Goal: Use online tool/utility

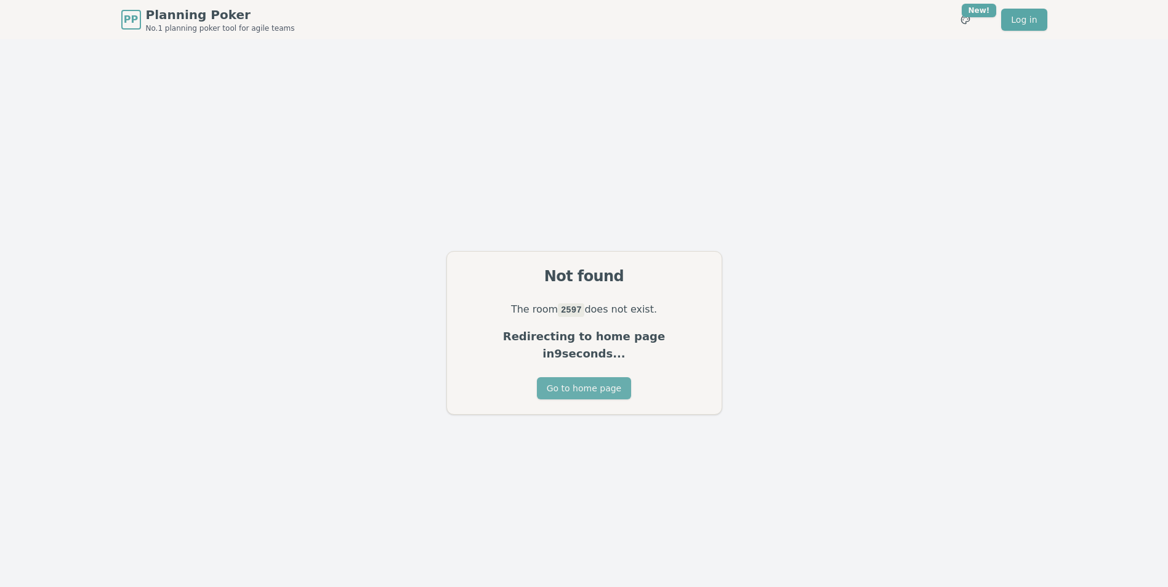
click at [595, 381] on button "Go to home page" at bounding box center [584, 388] width 94 height 22
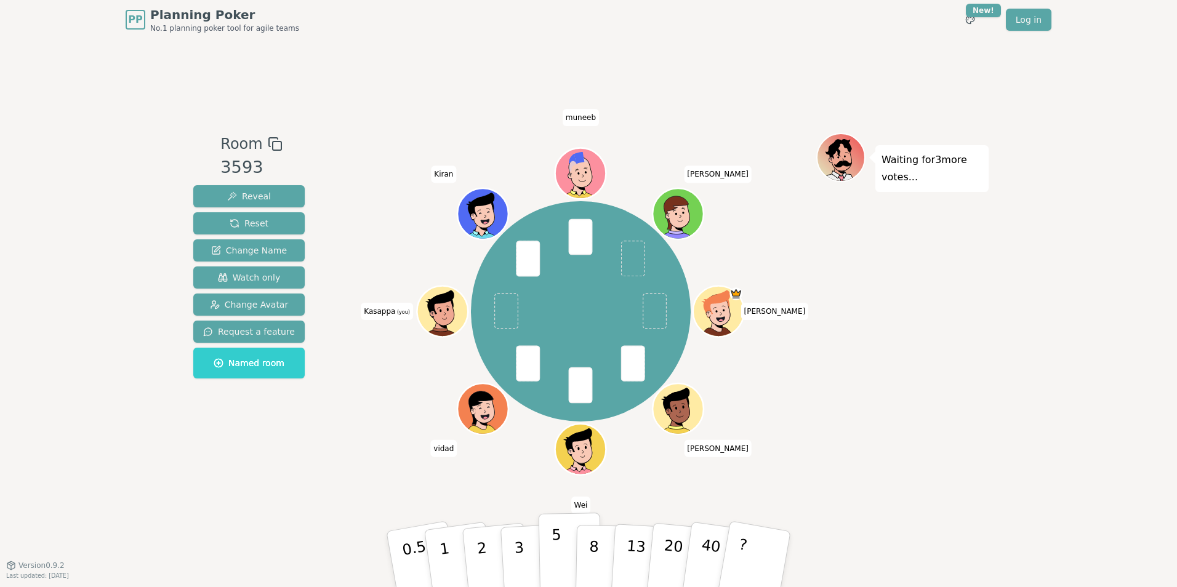
click at [554, 555] on p "5" at bounding box center [557, 560] width 10 height 67
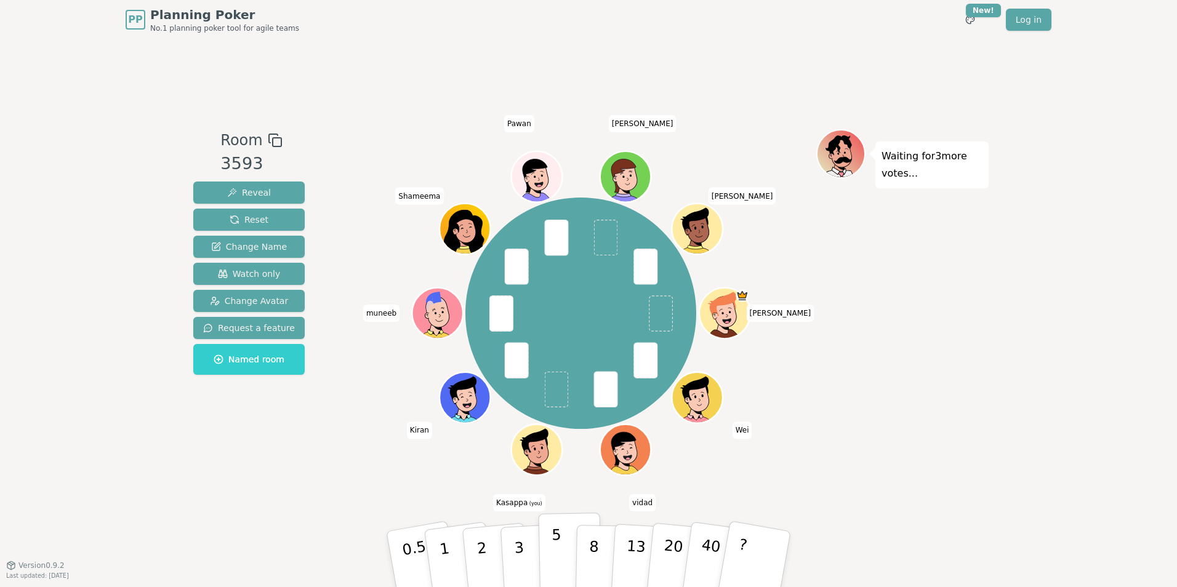
click at [548, 555] on button "5" at bounding box center [570, 560] width 63 height 94
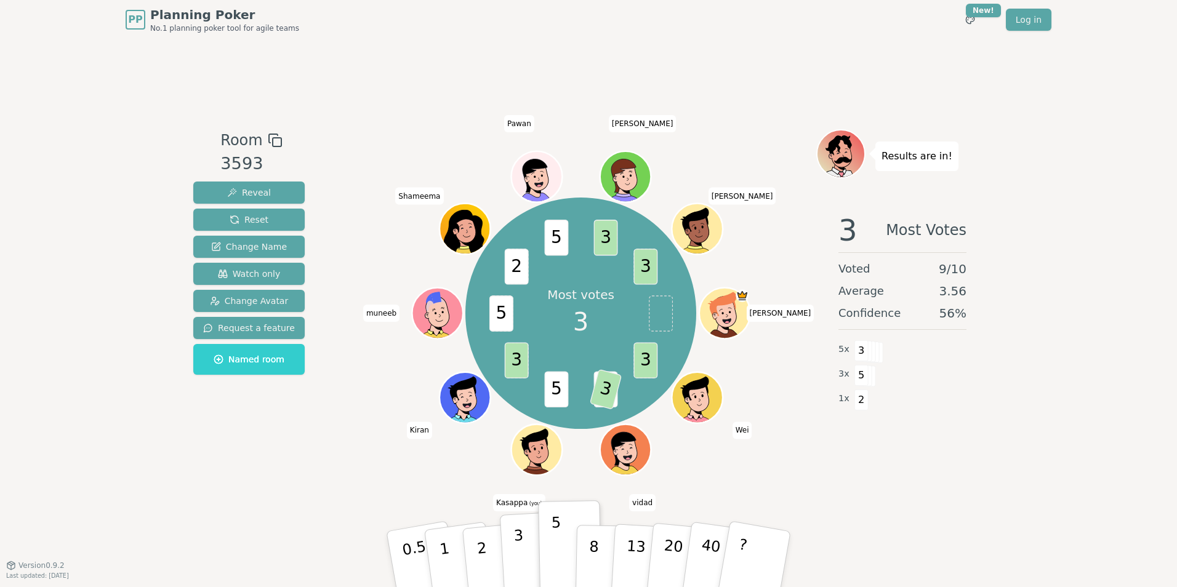
click at [519, 551] on p "3" at bounding box center [521, 560] width 14 height 67
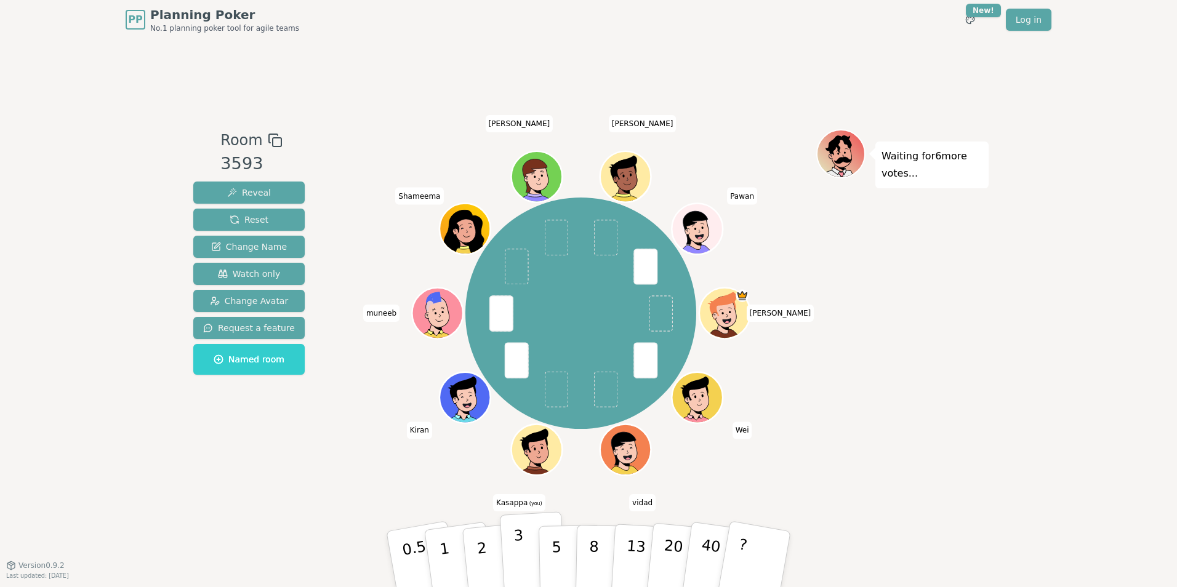
click at [530, 551] on button "3" at bounding box center [533, 560] width 67 height 96
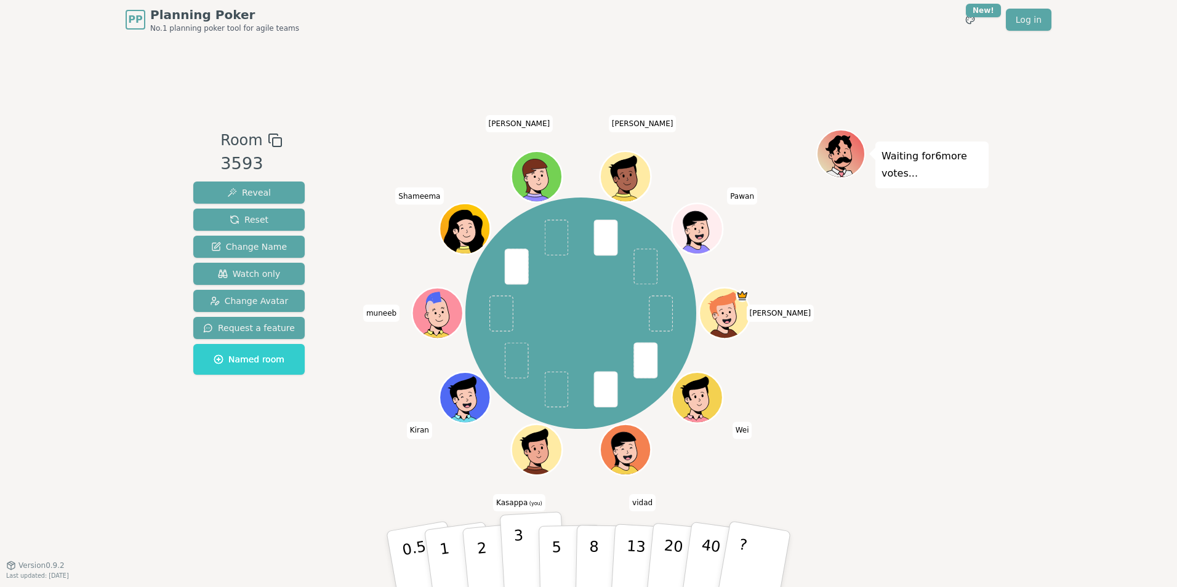
click at [515, 550] on p "3" at bounding box center [521, 560] width 14 height 67
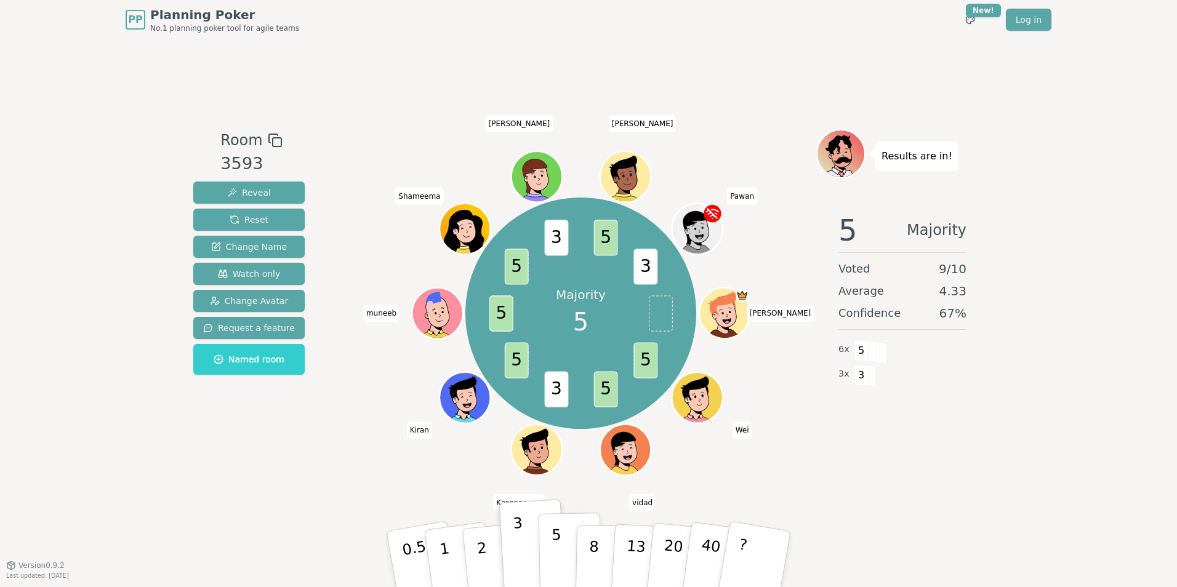
click at [552, 562] on button "5" at bounding box center [570, 560] width 63 height 94
